Goal: Task Accomplishment & Management: Use online tool/utility

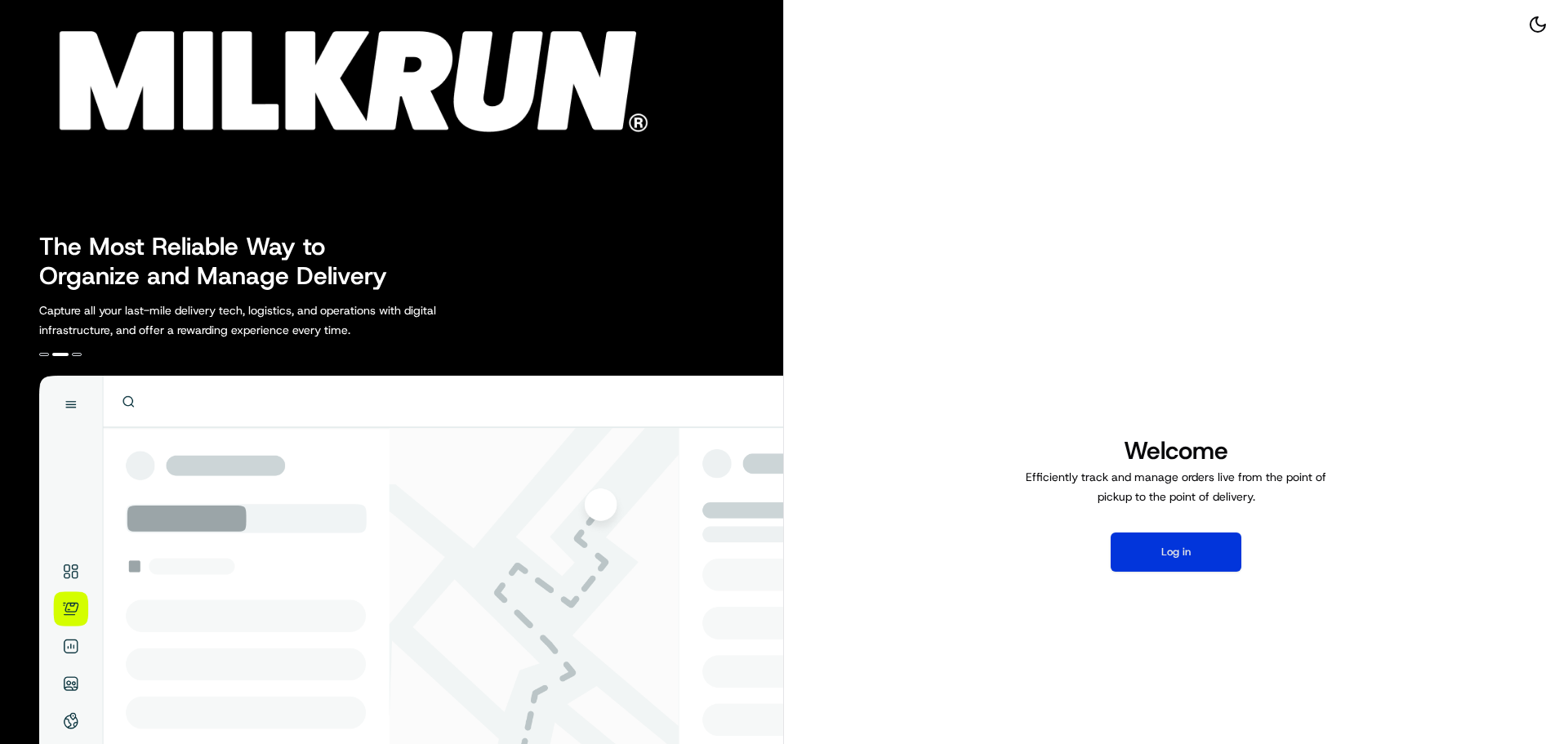
click at [1186, 558] on button "Log in" at bounding box center [1175, 552] width 131 height 39
